Goal: Task Accomplishment & Management: Use online tool/utility

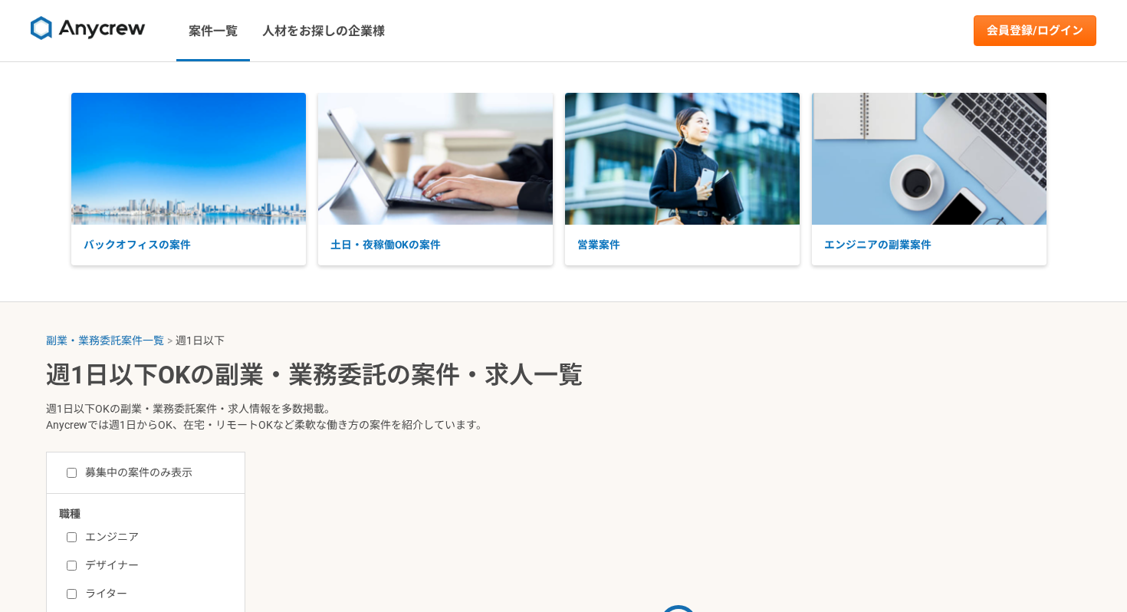
select select "1"
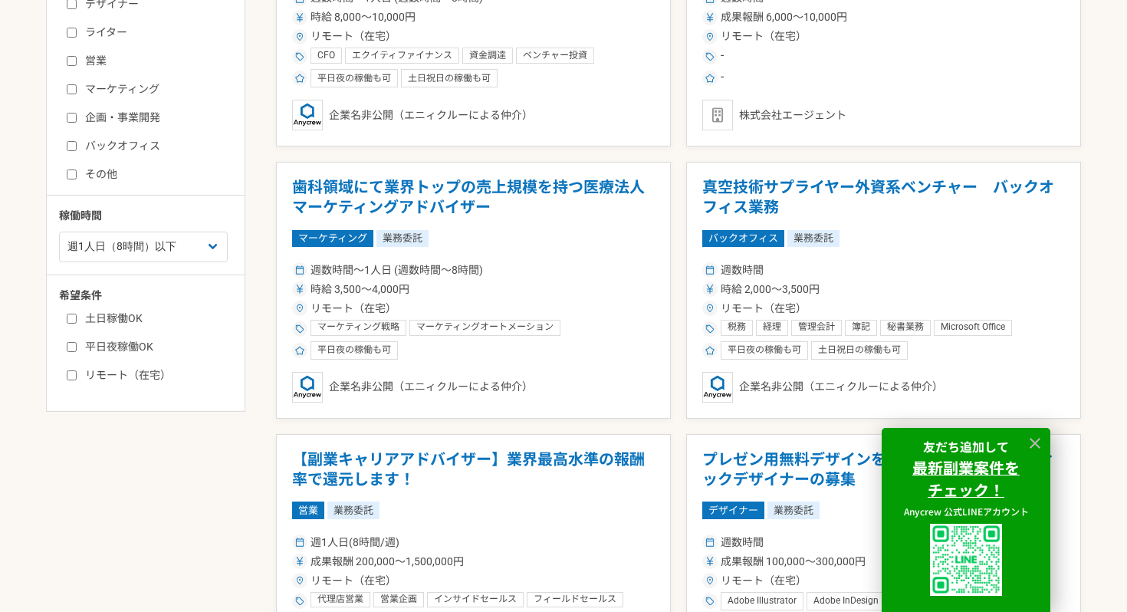
scroll to position [584, 0]
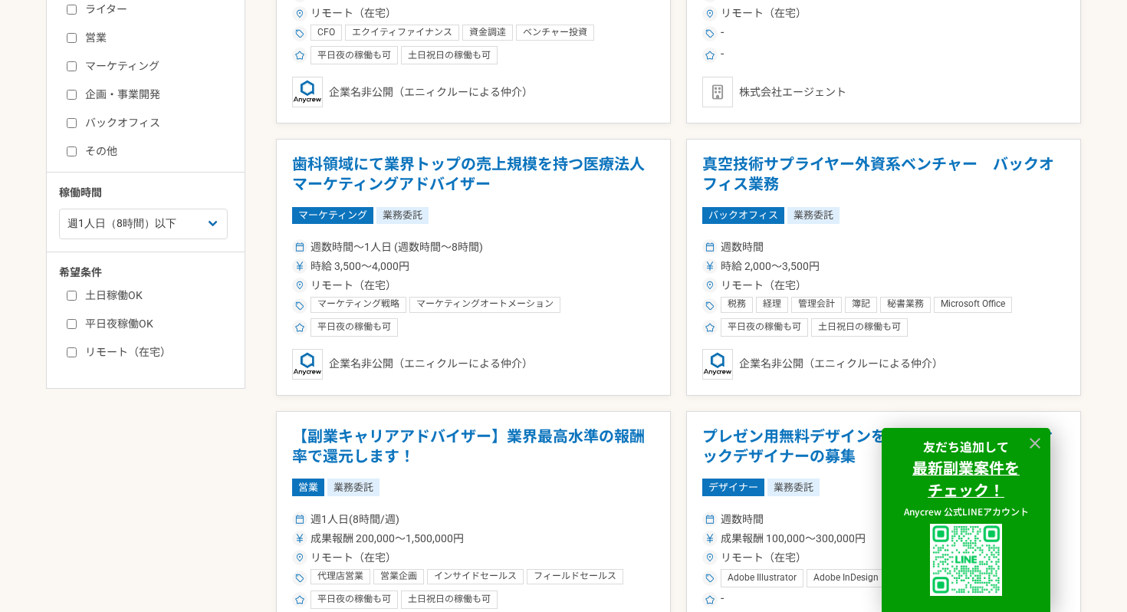
click at [114, 291] on label "土日稼働OK" at bounding box center [155, 296] width 176 height 16
click at [77, 291] on input "土日稼働OK" at bounding box center [72, 296] width 10 height 10
checkbox input "true"
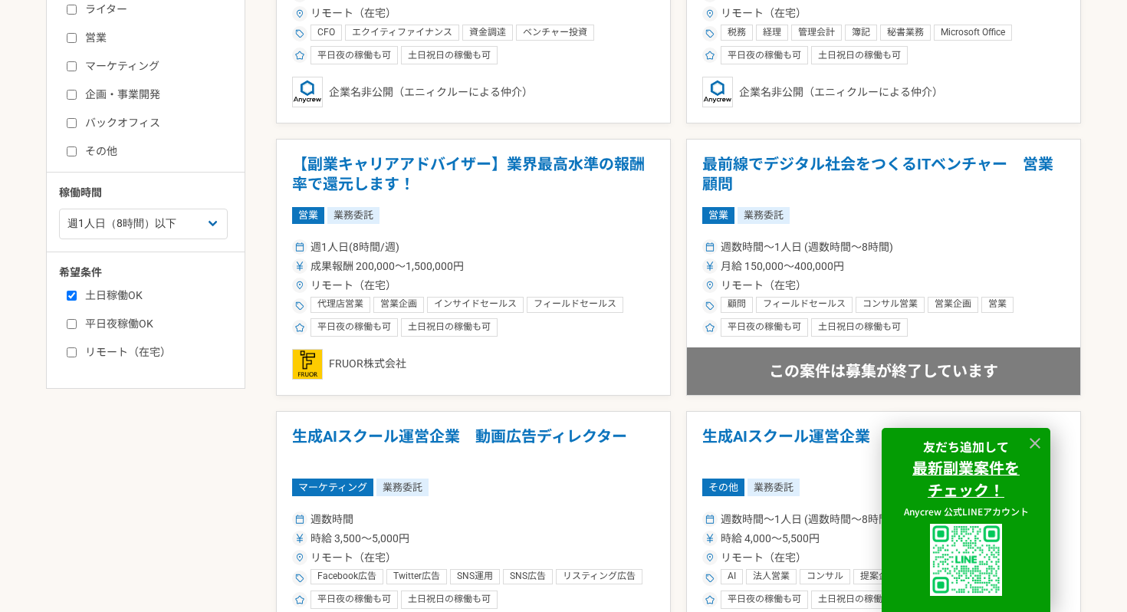
click at [120, 329] on label "平日夜稼働OK" at bounding box center [155, 324] width 176 height 16
click at [77, 329] on input "平日夜稼働OK" at bounding box center [72, 324] width 10 height 10
checkbox input "true"
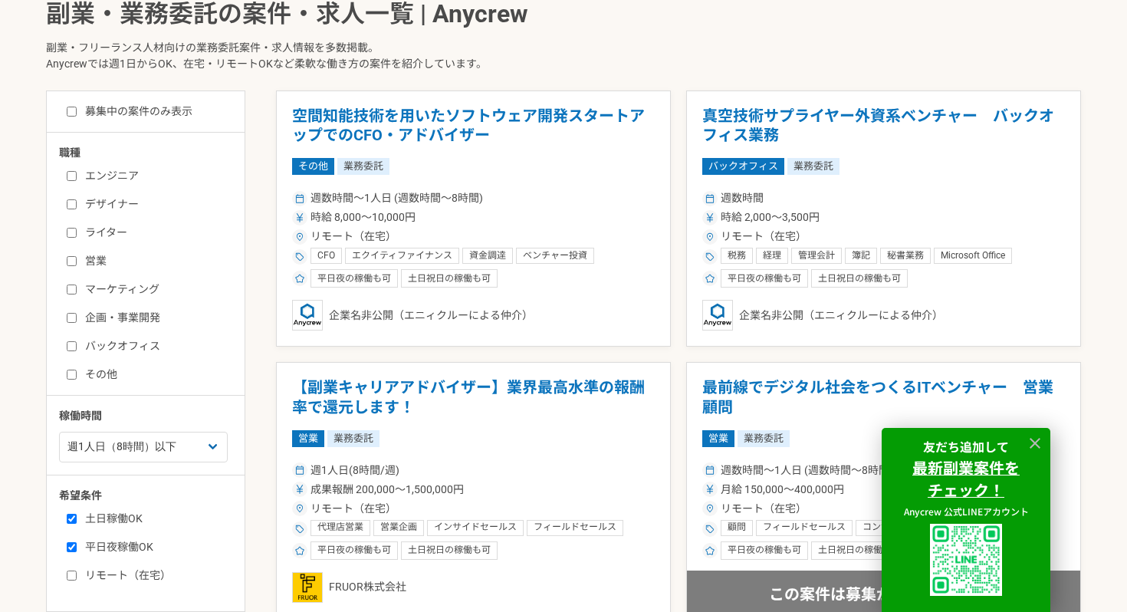
scroll to position [363, 0]
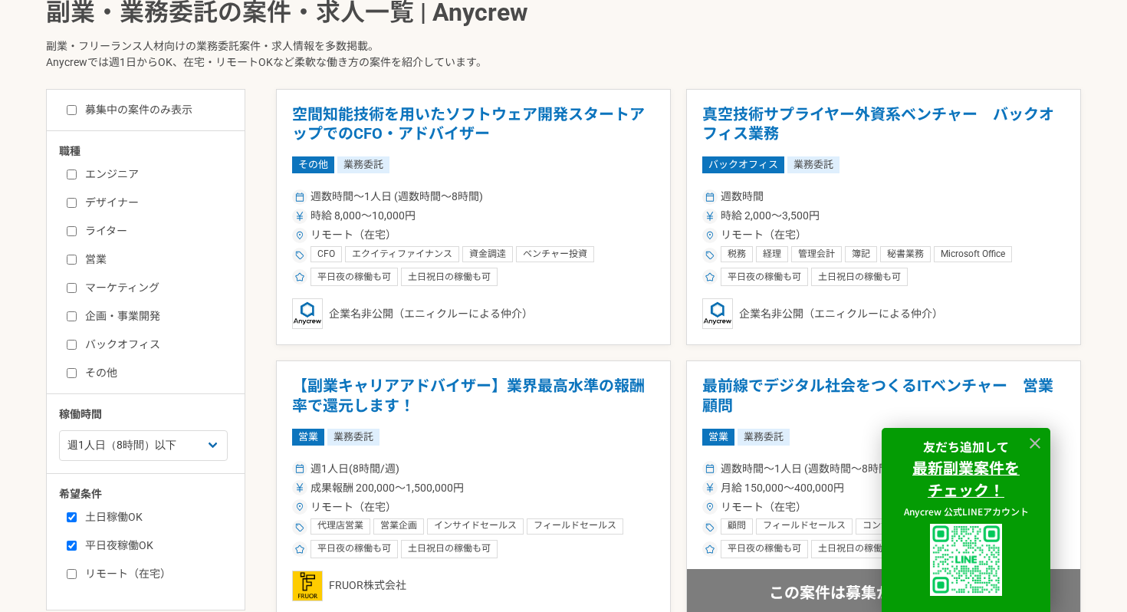
click at [98, 173] on label "エンジニア" at bounding box center [155, 174] width 176 height 16
click at [77, 173] on input "エンジニア" at bounding box center [72, 174] width 10 height 10
checkbox input "true"
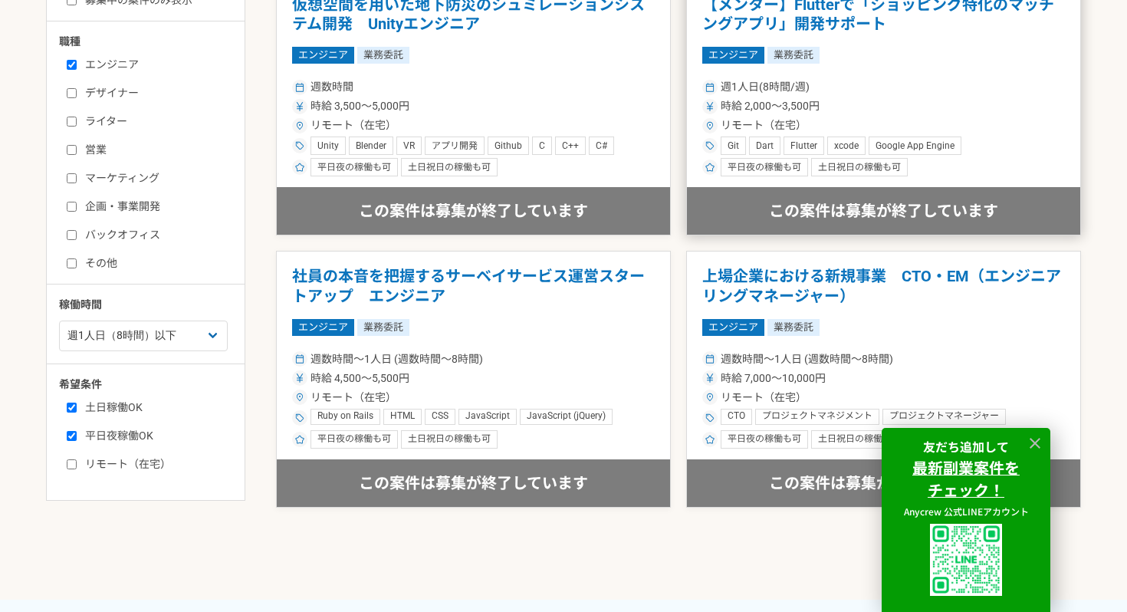
scroll to position [518, 0]
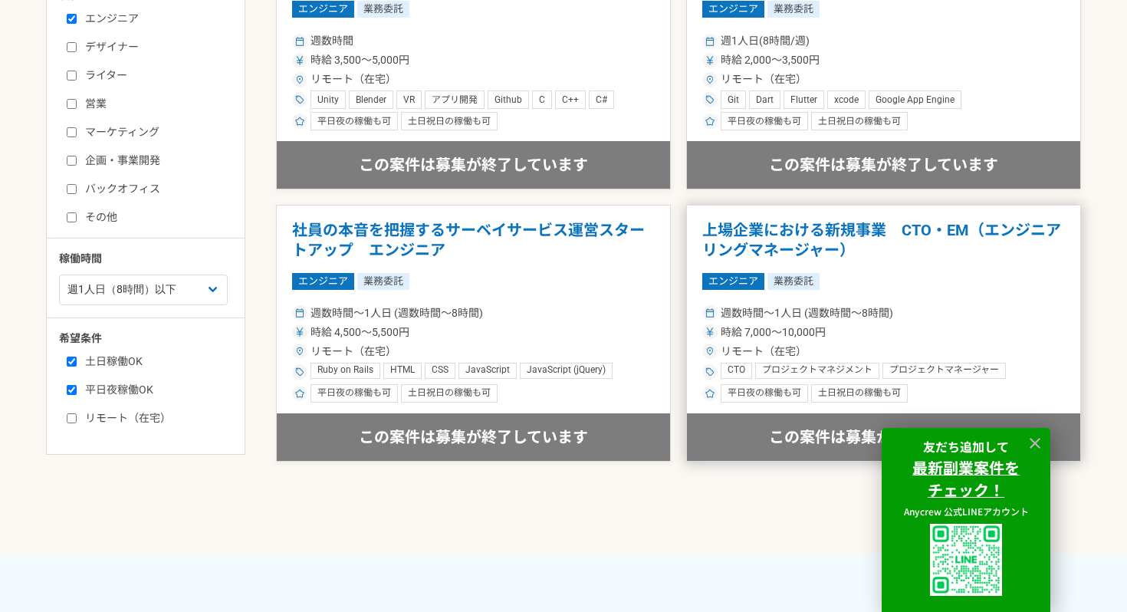
click at [765, 431] on div "この案件は募集が終了しています" at bounding box center [883, 437] width 393 height 48
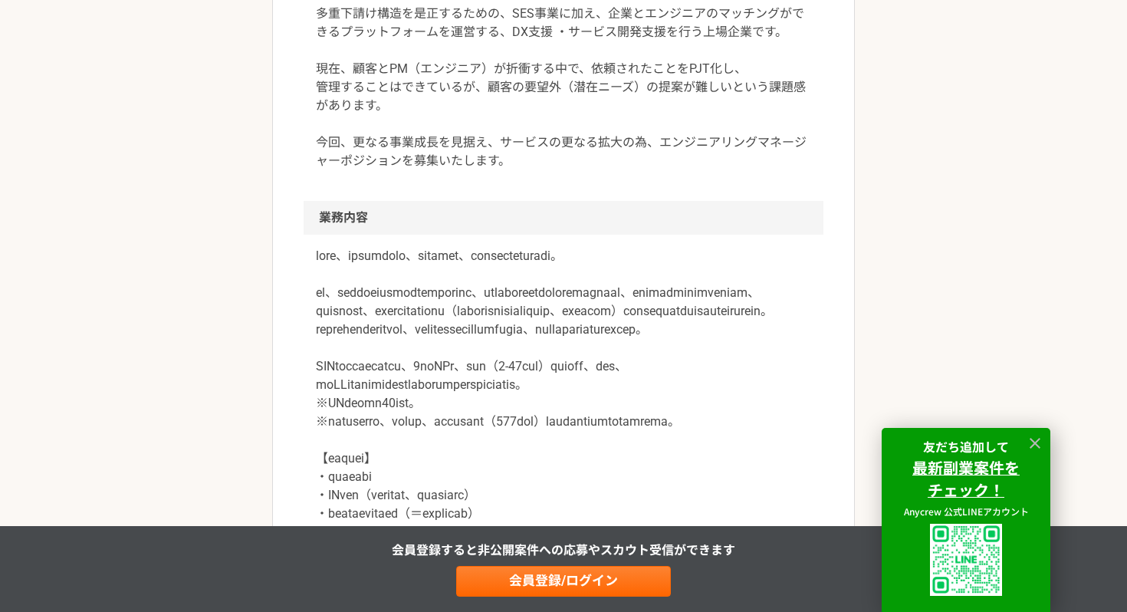
scroll to position [844, 0]
